Goal: Navigation & Orientation: Find specific page/section

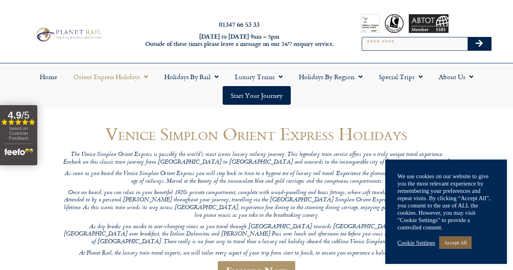
click at [467, 244] on link "Accept All" at bounding box center [455, 242] width 32 height 13
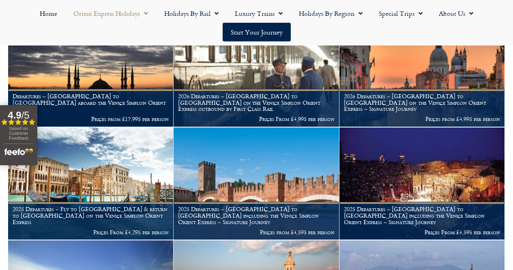
scroll to position [282, 0]
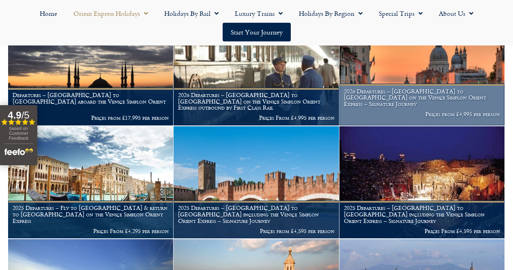
click at [447, 107] on h1 "2026 Departures – London to Venice on the Venice Simplon Orient Express – Signa…" at bounding box center [422, 97] width 156 height 19
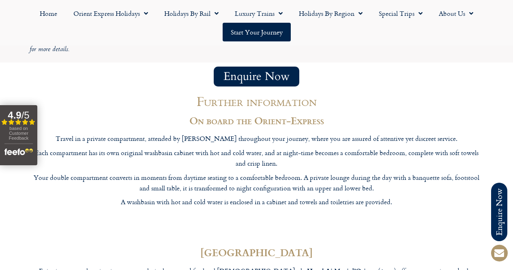
scroll to position [2427, 0]
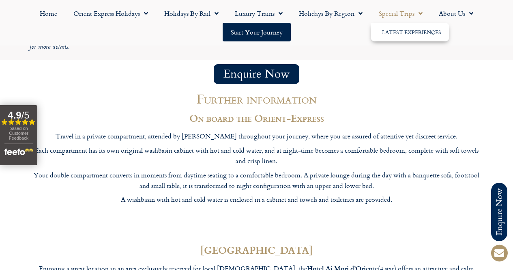
click at [396, 11] on link "Special Trips" at bounding box center [400, 13] width 60 height 19
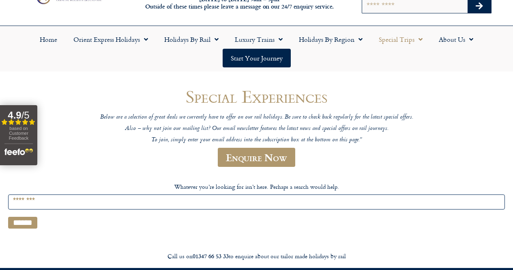
scroll to position [37, 0]
